Goal: Task Accomplishment & Management: Manage account settings

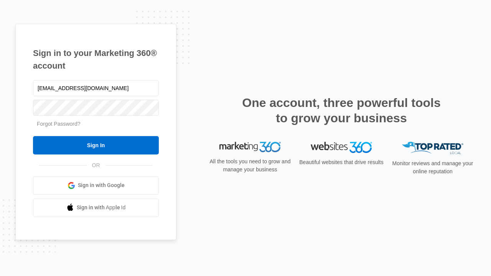
type input "dankie614@gmail.com"
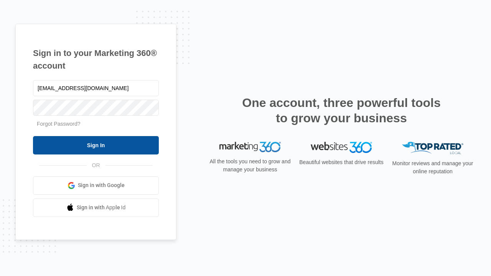
click at [96, 145] on input "Sign In" at bounding box center [96, 145] width 126 height 18
